Goal: Transaction & Acquisition: Subscribe to service/newsletter

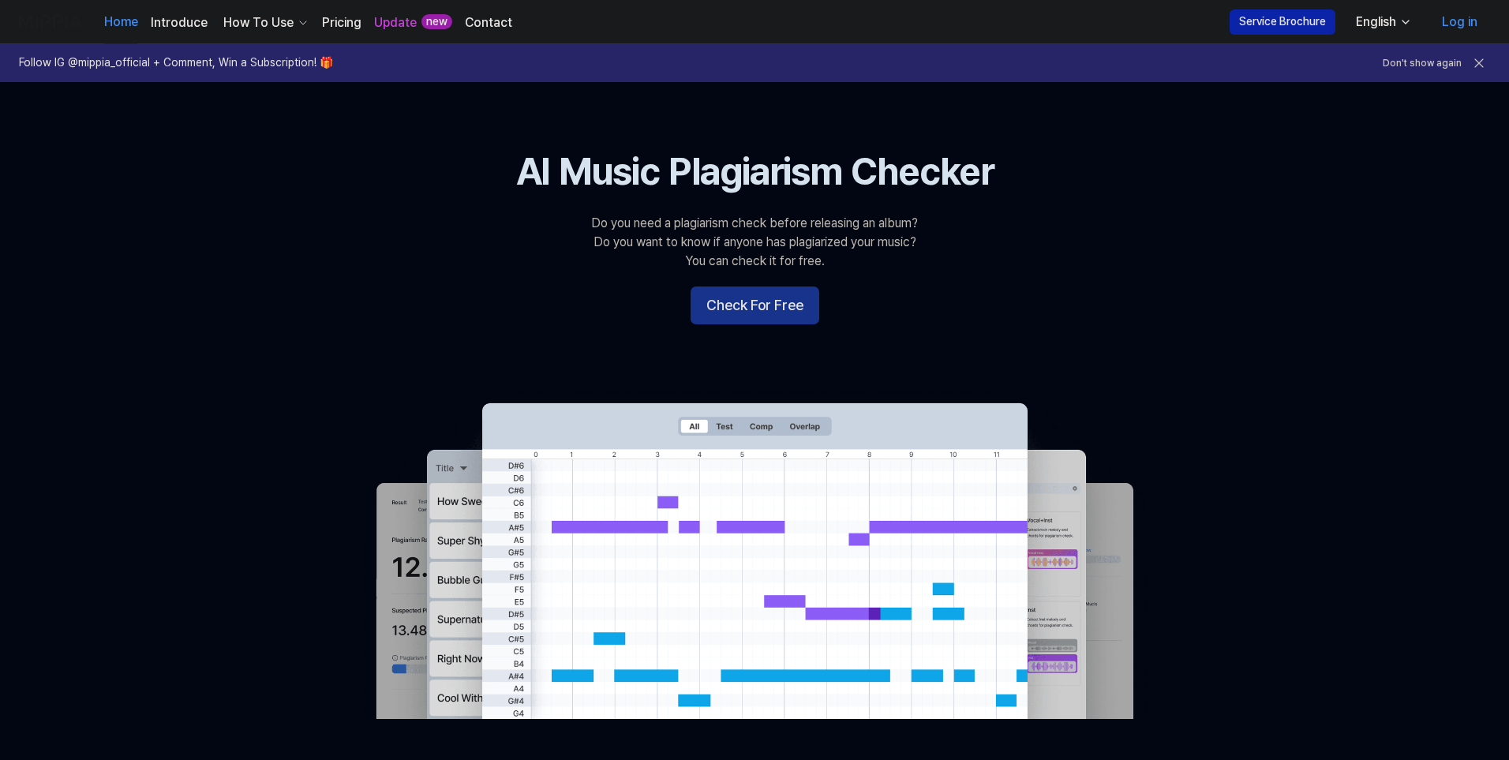
click at [750, 304] on button "Check For Free" at bounding box center [755, 306] width 129 height 38
click at [742, 302] on button "Check For Free" at bounding box center [755, 306] width 129 height 38
